Goal: Find specific page/section: Find specific page/section

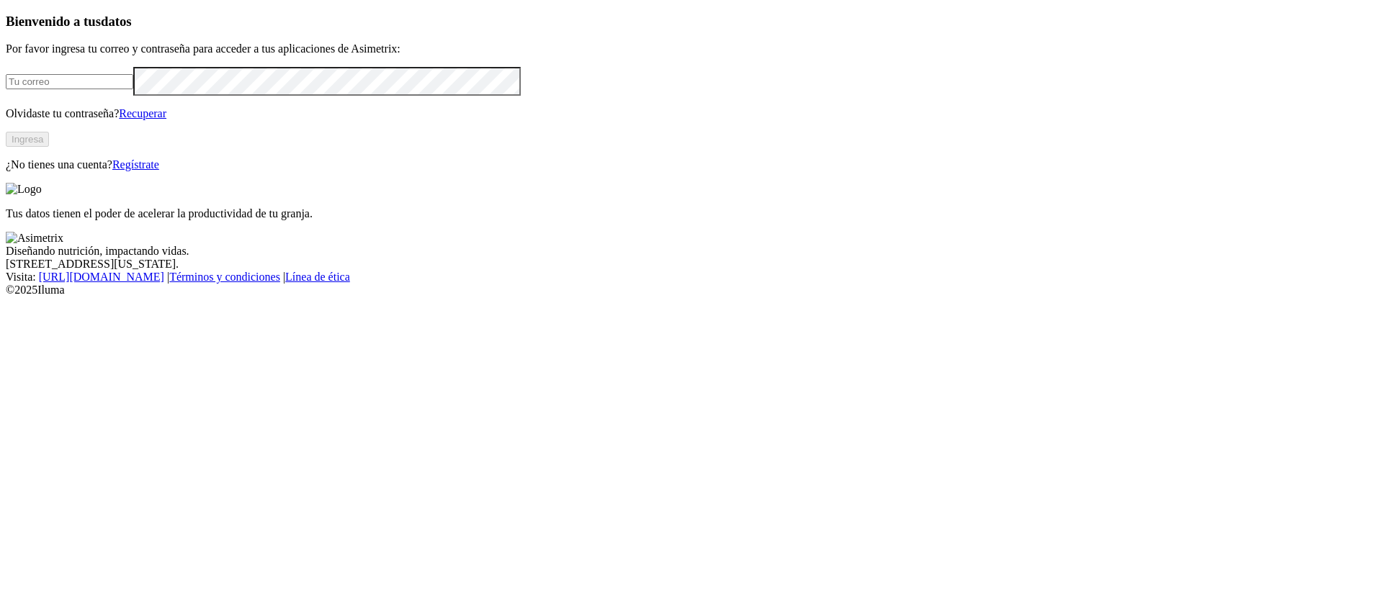
click at [133, 89] on input "email" at bounding box center [69, 81] width 127 height 15
type input "elisa.uribe@asimetrix.co"
click input "submit" at bounding box center [0, 0] width 0 height 0
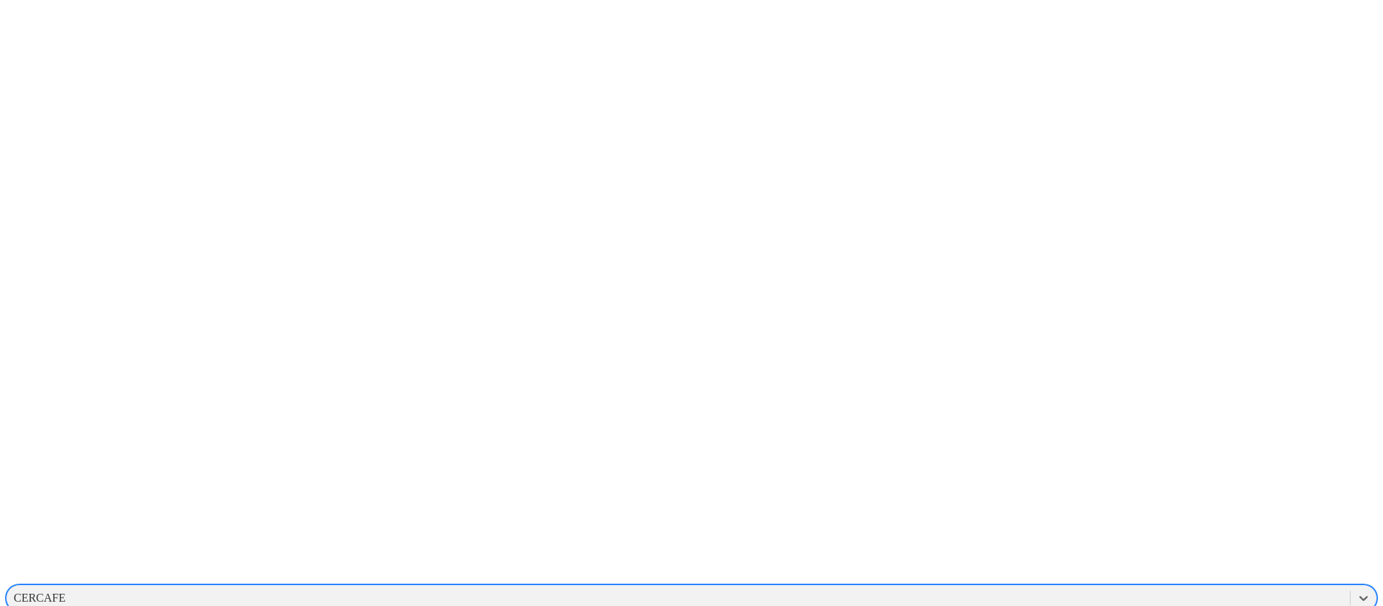
click at [66, 592] on div "CERCAFE" at bounding box center [40, 598] width 52 height 13
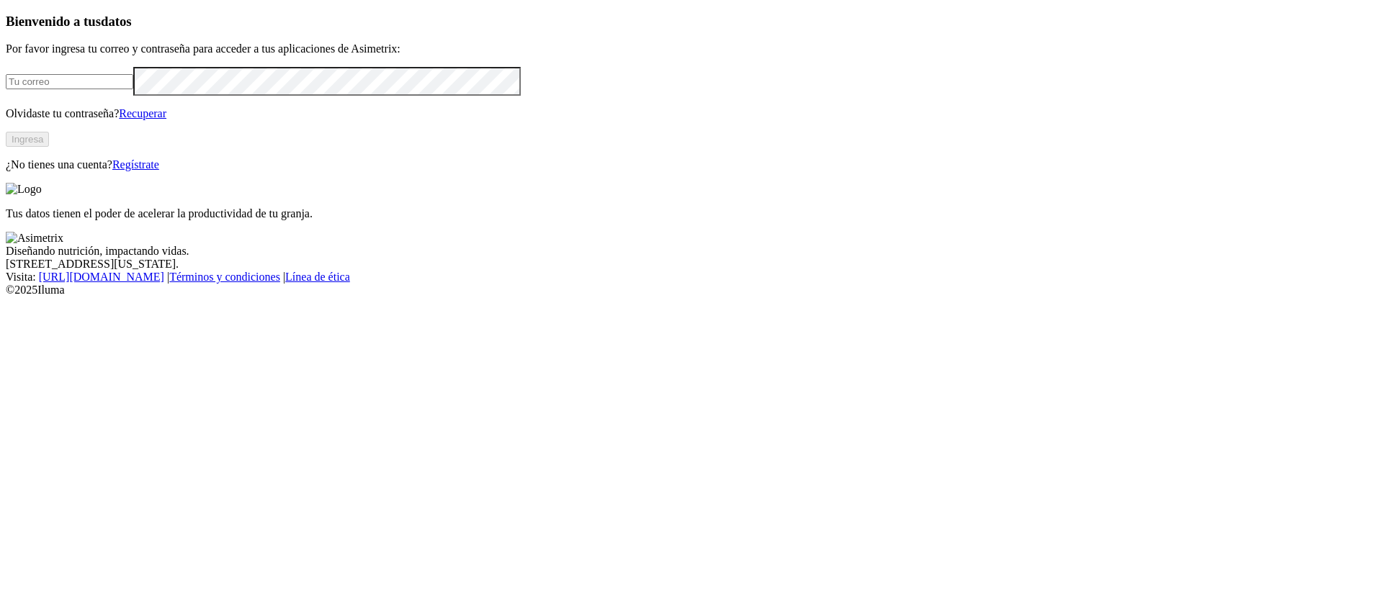
click at [133, 89] on input "email" at bounding box center [69, 81] width 127 height 15
type input "elisa.uribe@asimetrix.co"
click at [49, 147] on button "Ingresa" at bounding box center [27, 139] width 43 height 15
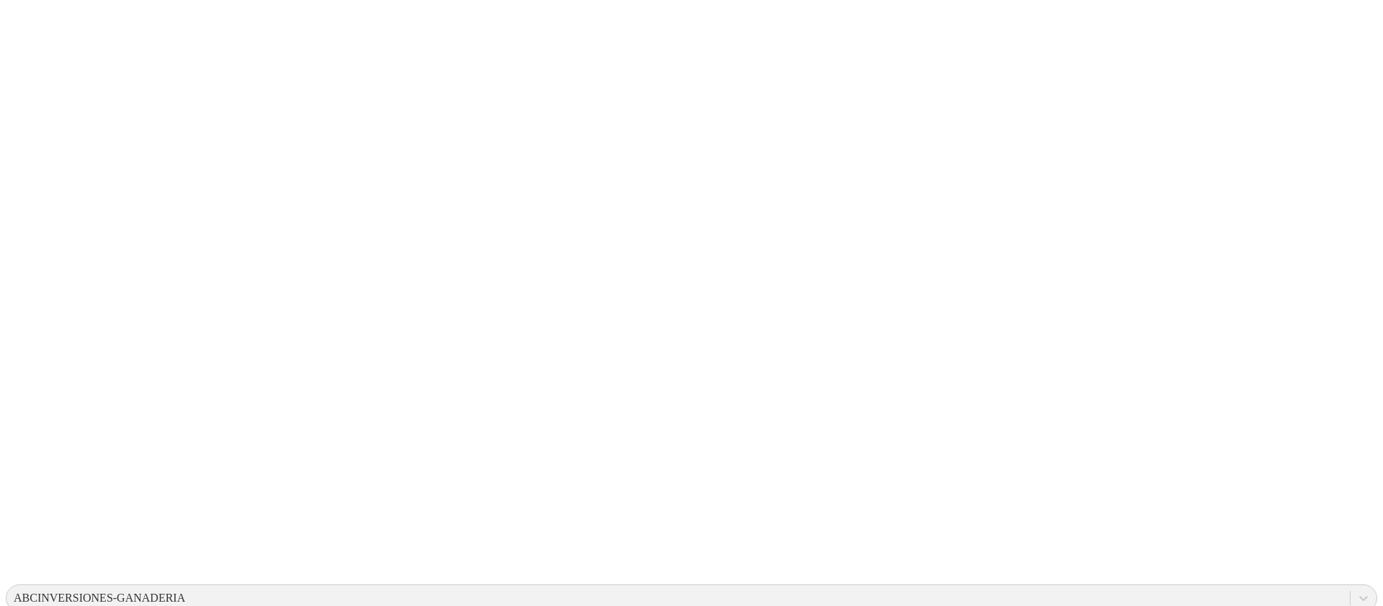
click at [1356, 591] on icon at bounding box center [1363, 598] width 14 height 14
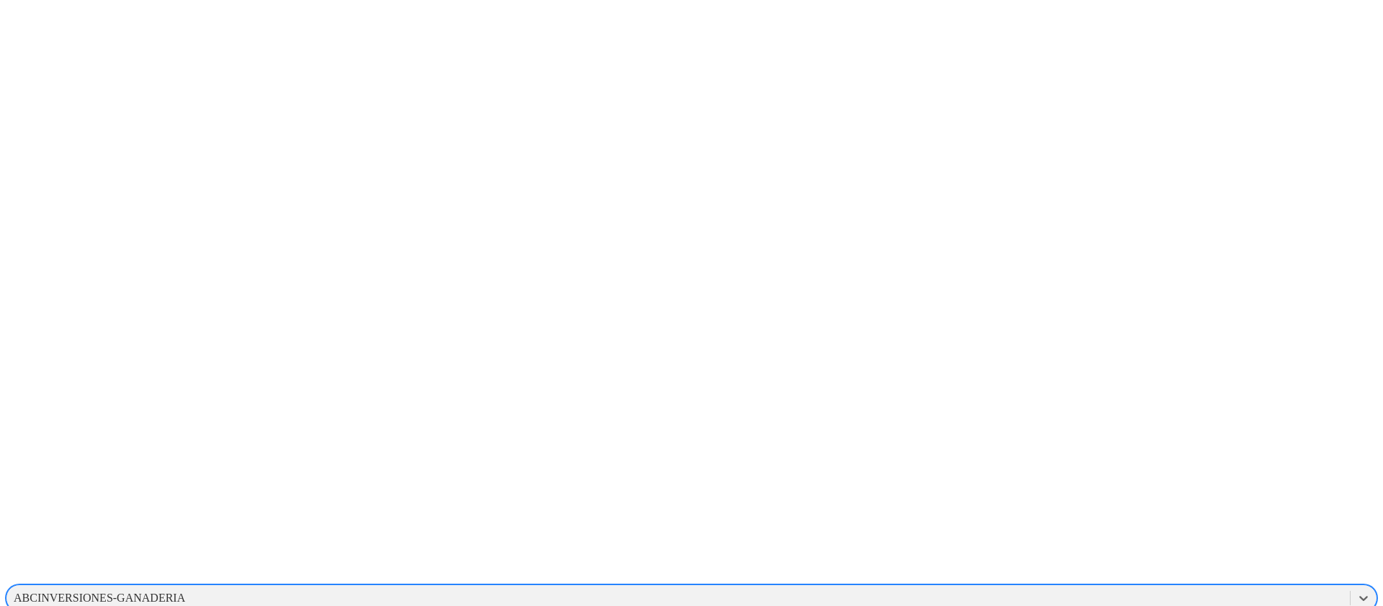
click at [1359, 596] on icon at bounding box center [1363, 598] width 9 height 5
